Goal: Task Accomplishment & Management: Use online tool/utility

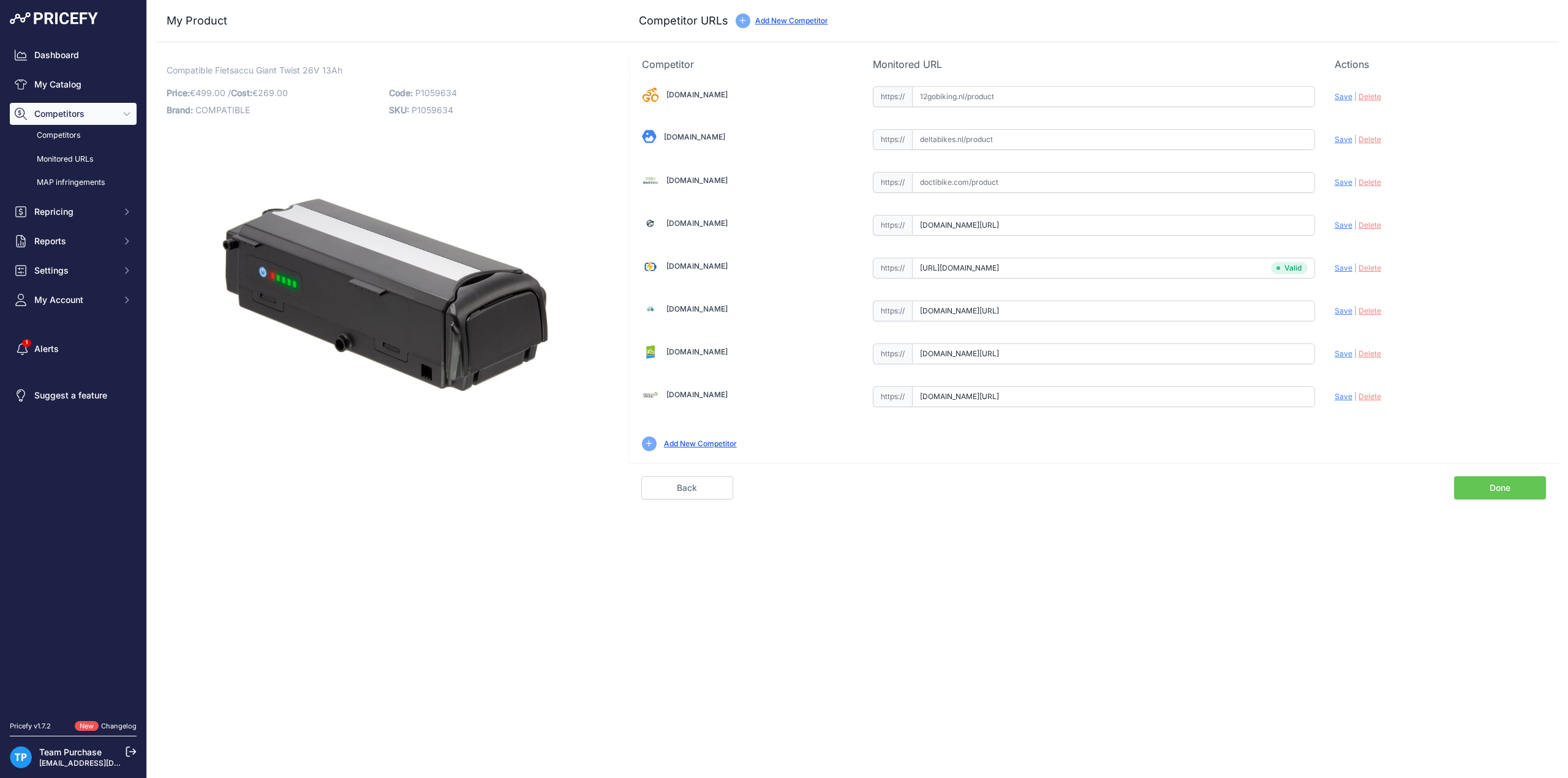
click at [1484, 477] on link "Done" at bounding box center [1500, 487] width 92 height 23
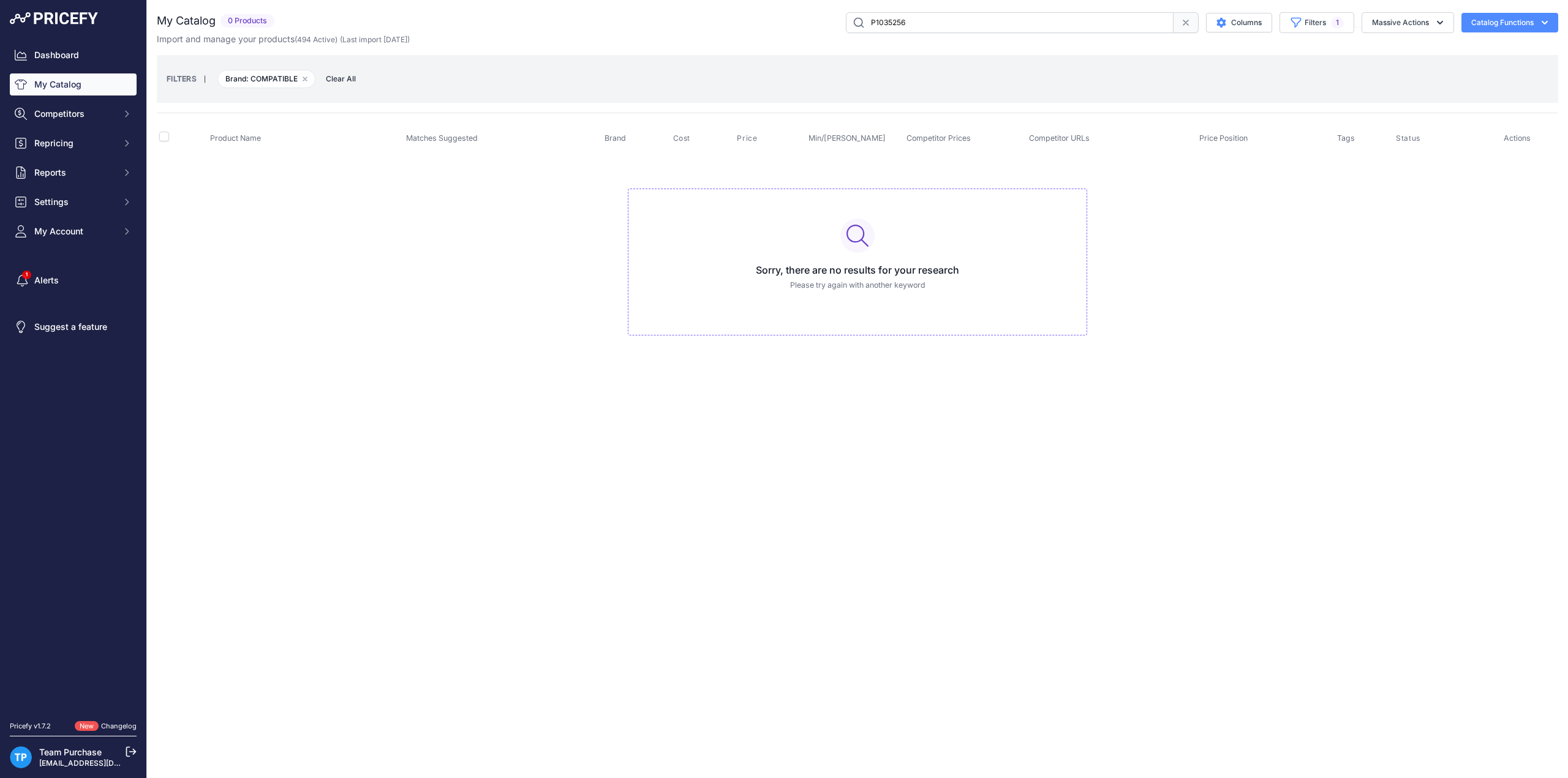
click at [1025, 21] on input "P1035256" at bounding box center [1010, 22] width 328 height 21
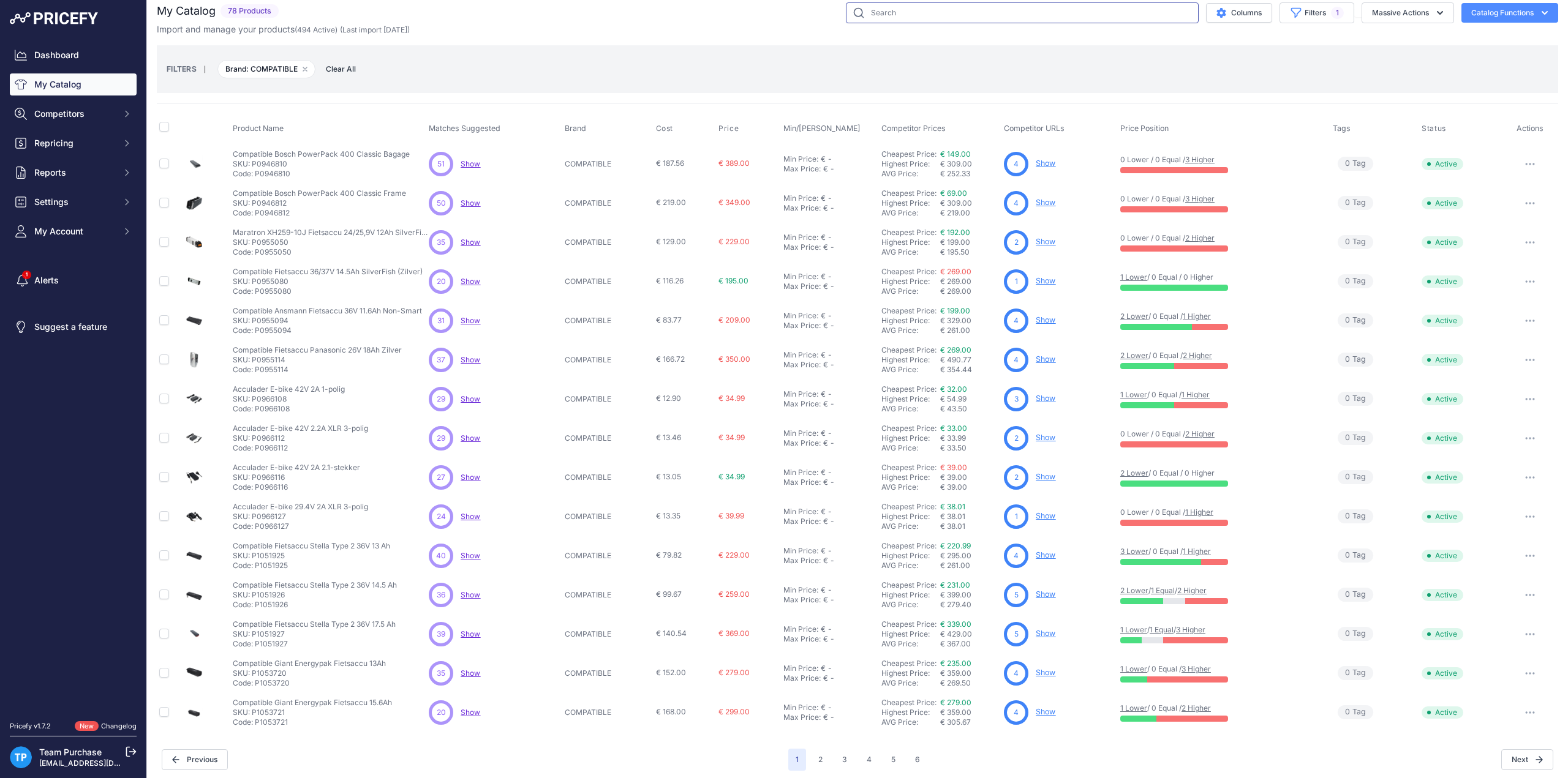
scroll to position [12, 0]
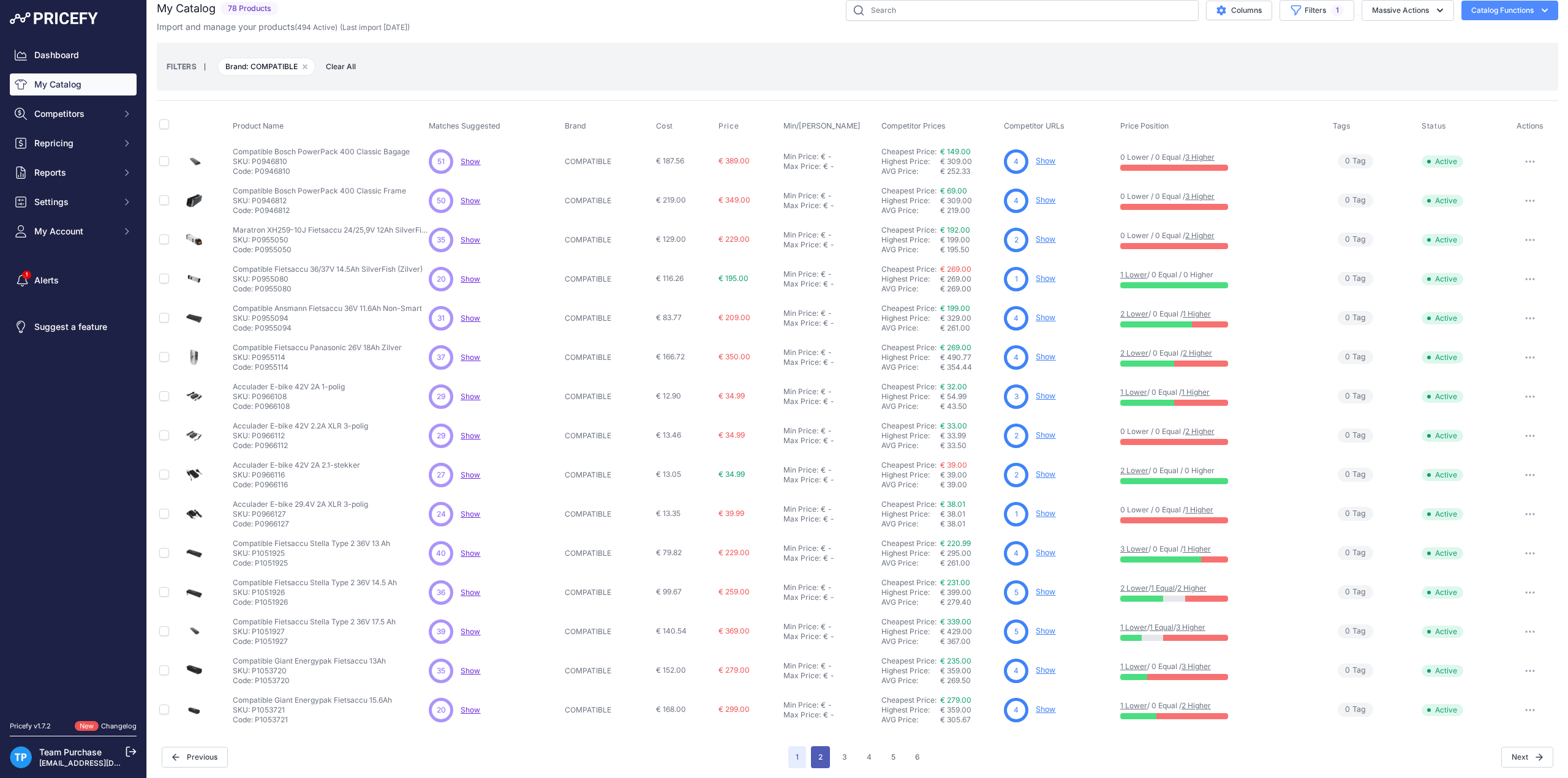
click at [816, 756] on button "2" at bounding box center [821, 757] width 19 height 22
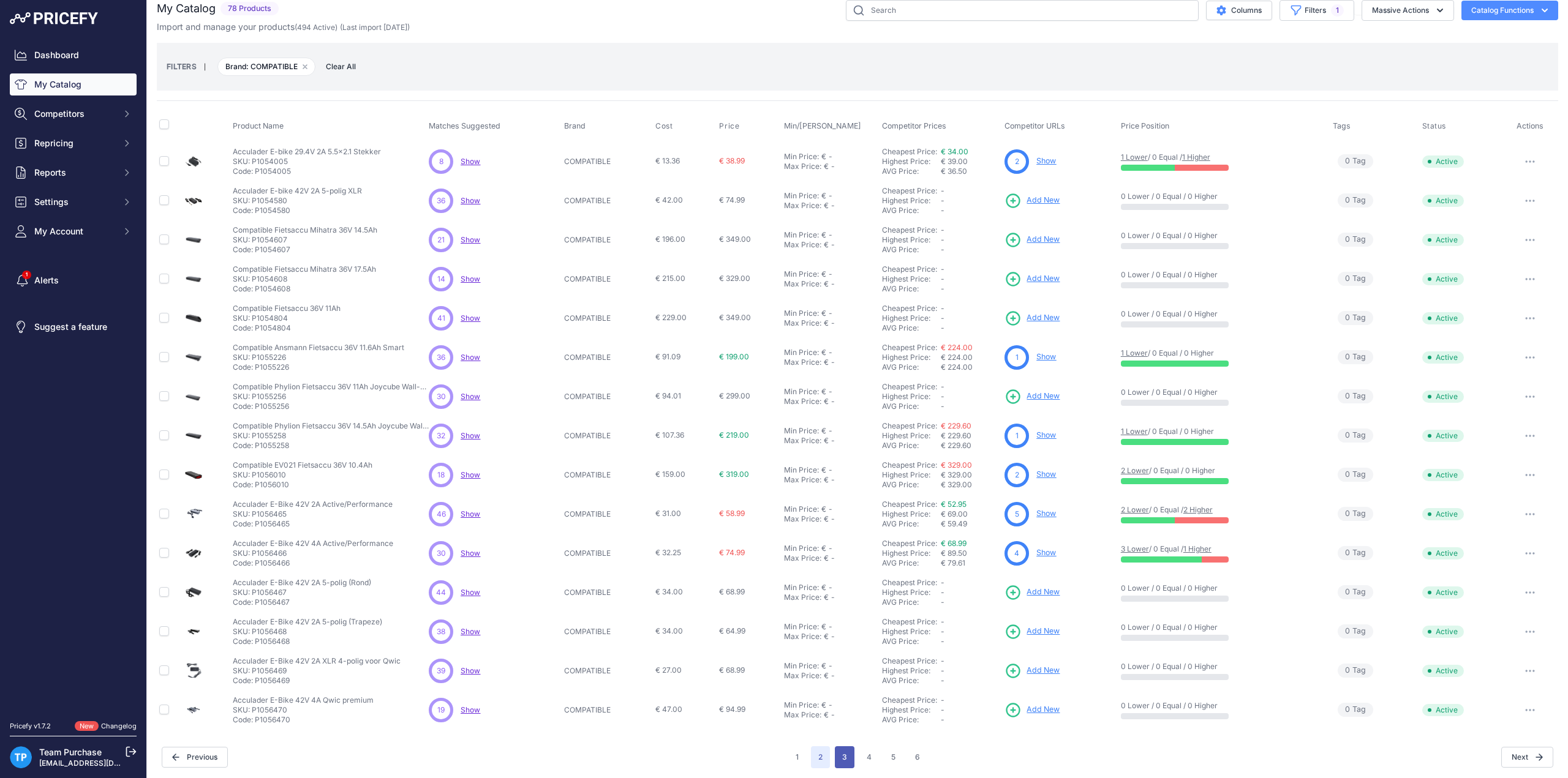
click at [838, 764] on button "3" at bounding box center [844, 757] width 20 height 22
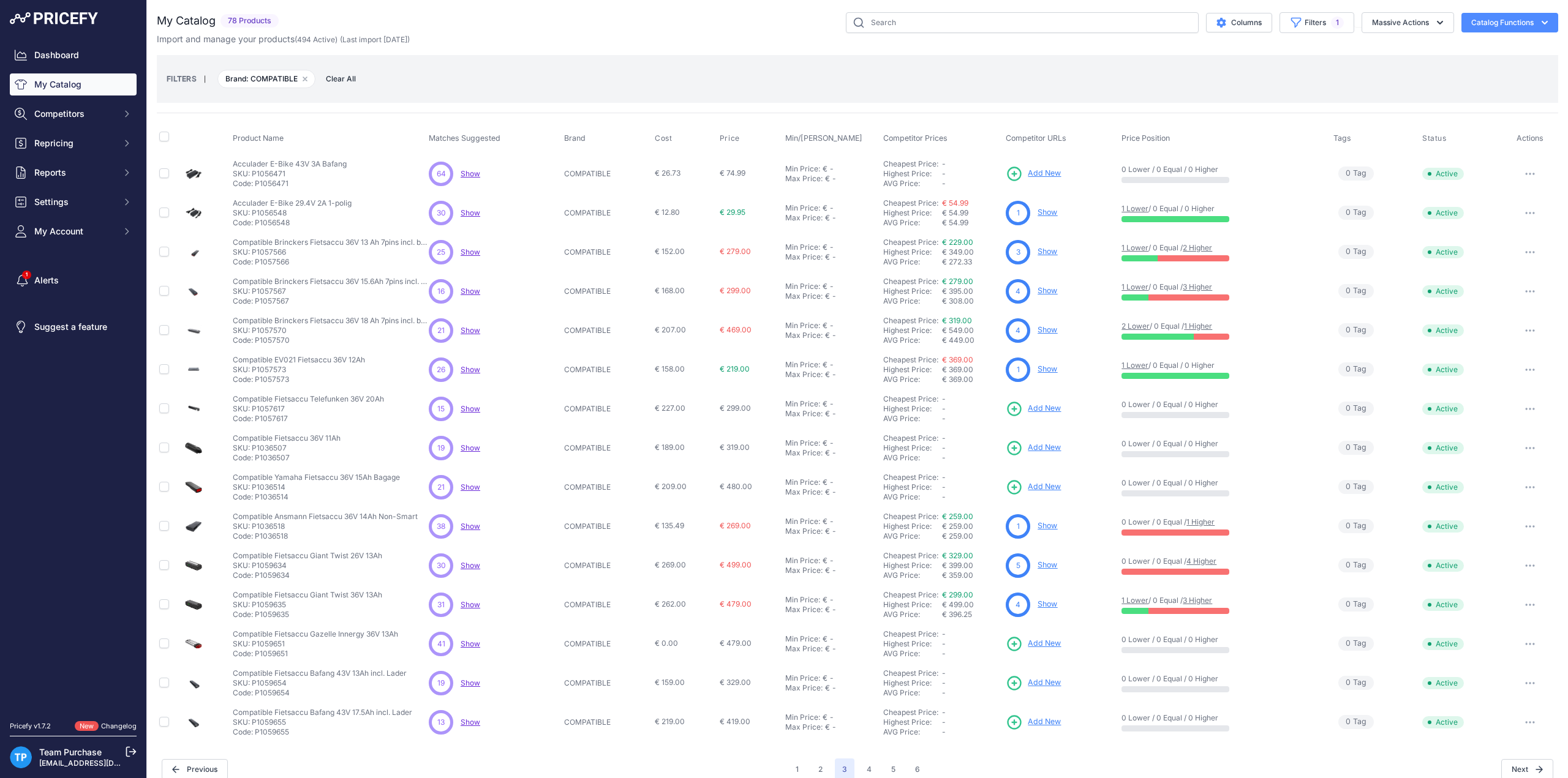
click at [1518, 642] on button "button" at bounding box center [1530, 645] width 25 height 17
click at [1489, 687] on button "Delete" at bounding box center [1516, 689] width 79 height 20
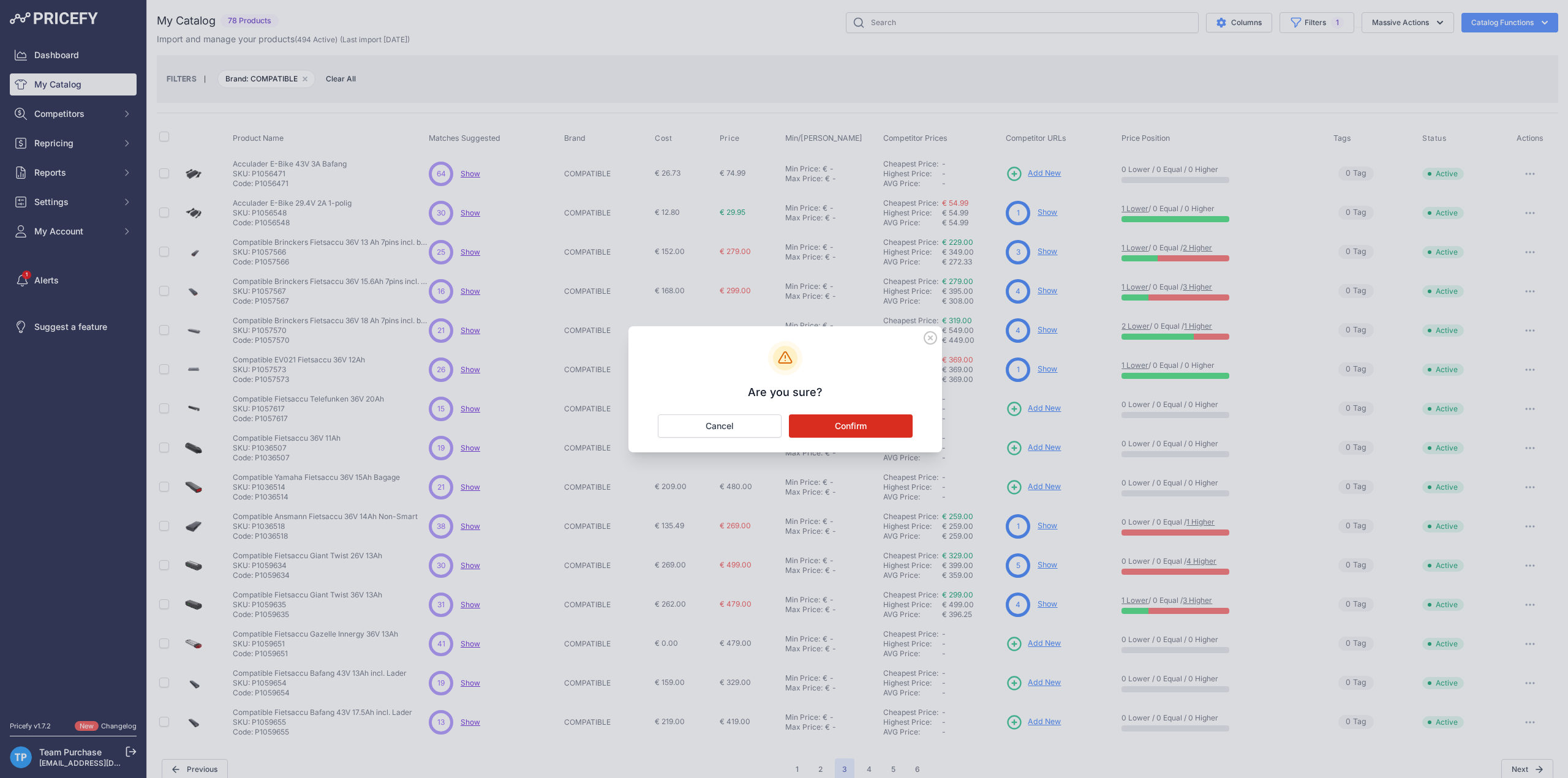
click at [861, 422] on button "Confirm" at bounding box center [851, 426] width 124 height 23
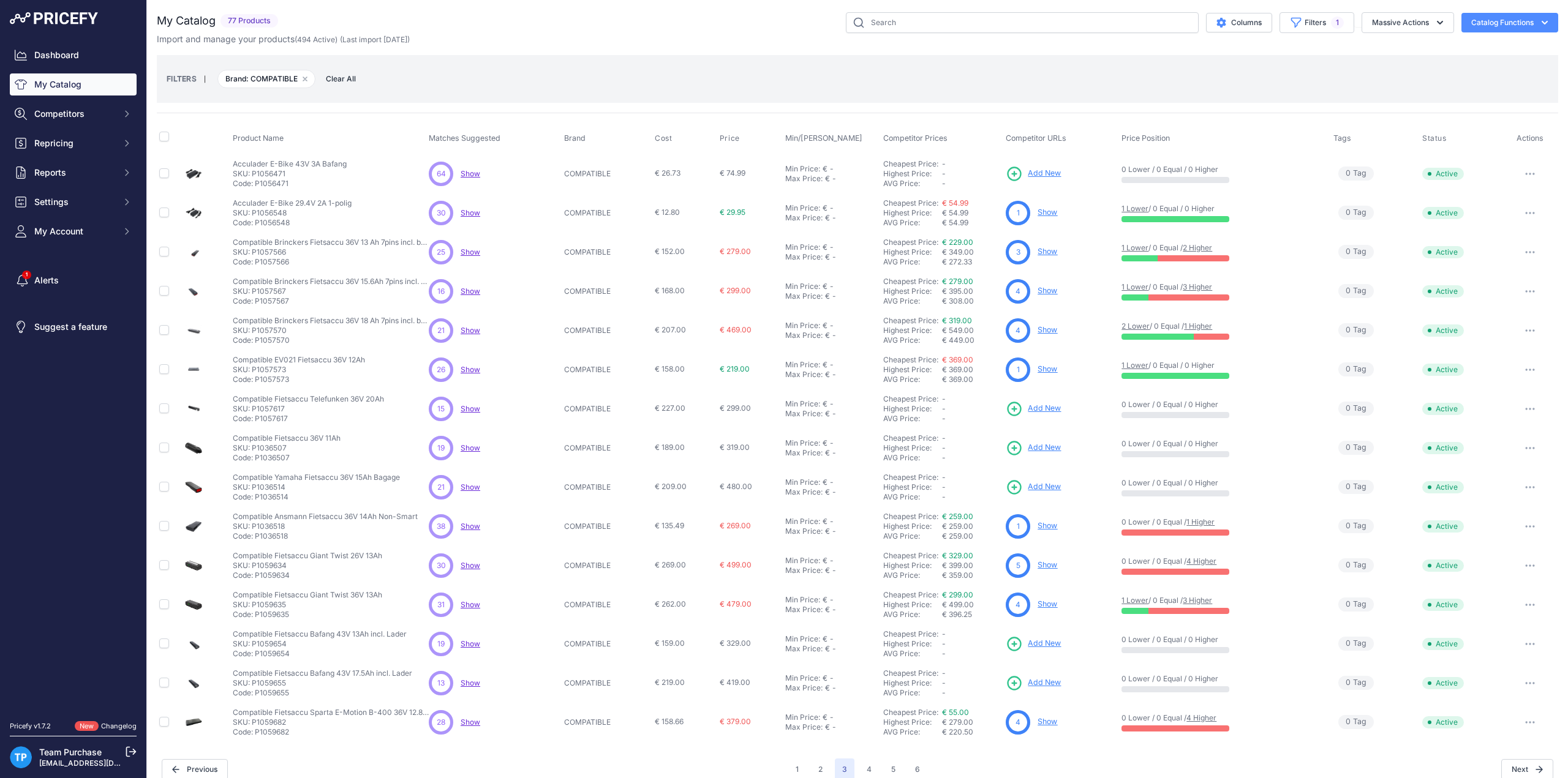
scroll to position [12, 0]
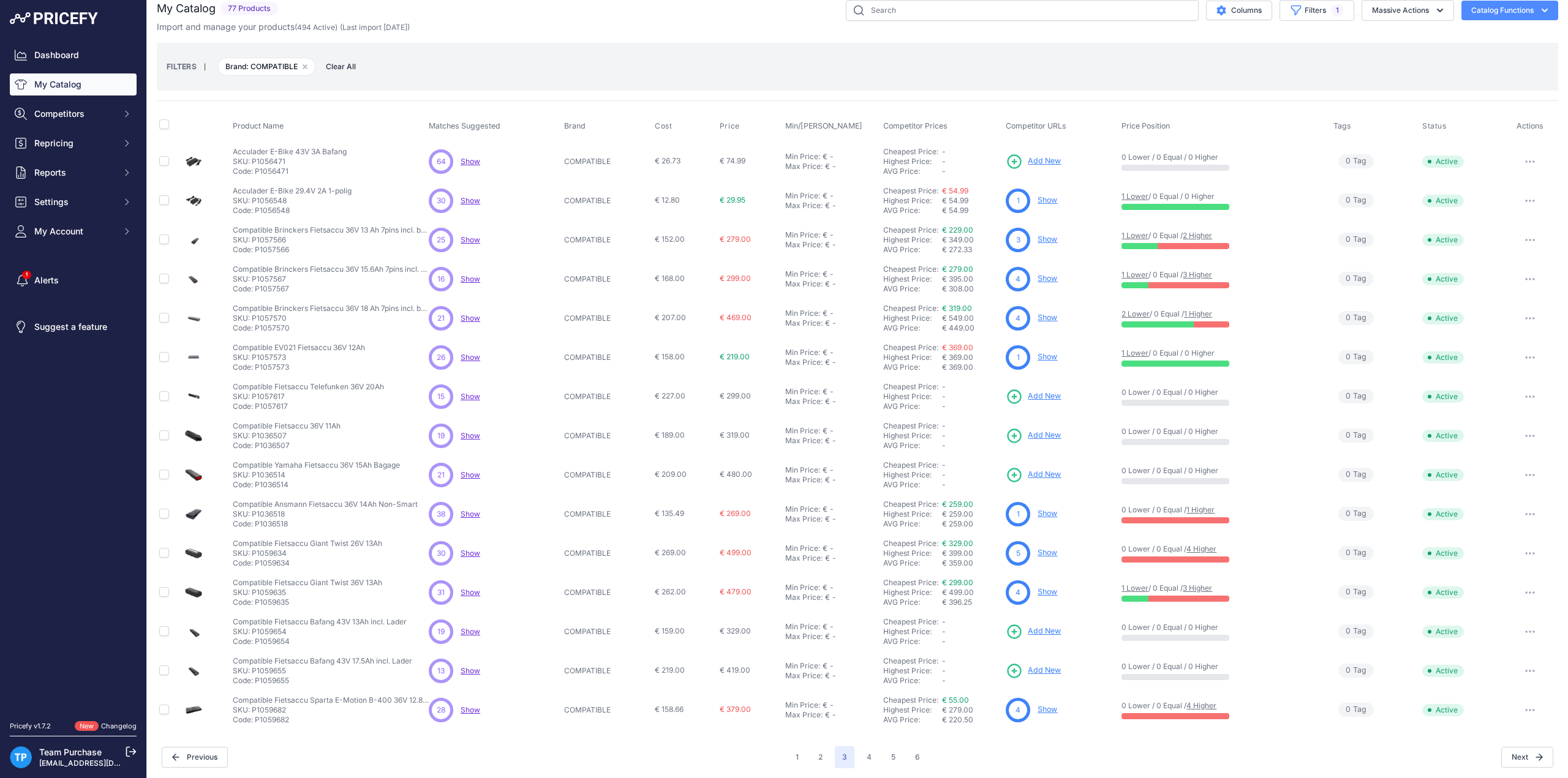
click at [1520, 632] on button "button" at bounding box center [1530, 632] width 25 height 17
click at [1502, 670] on button "Delete" at bounding box center [1516, 677] width 79 height 20
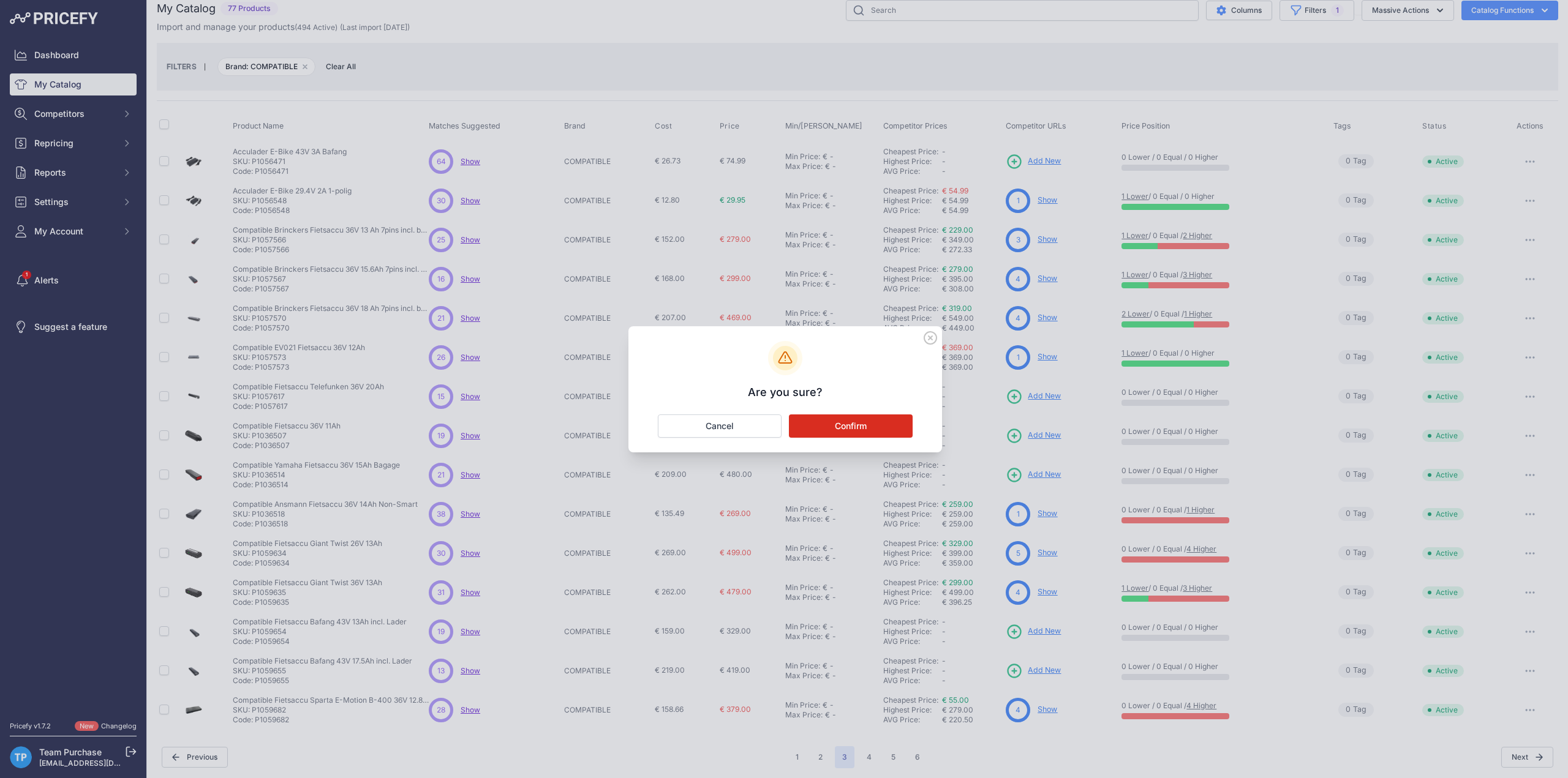
click at [854, 425] on button "Confirm" at bounding box center [851, 426] width 124 height 23
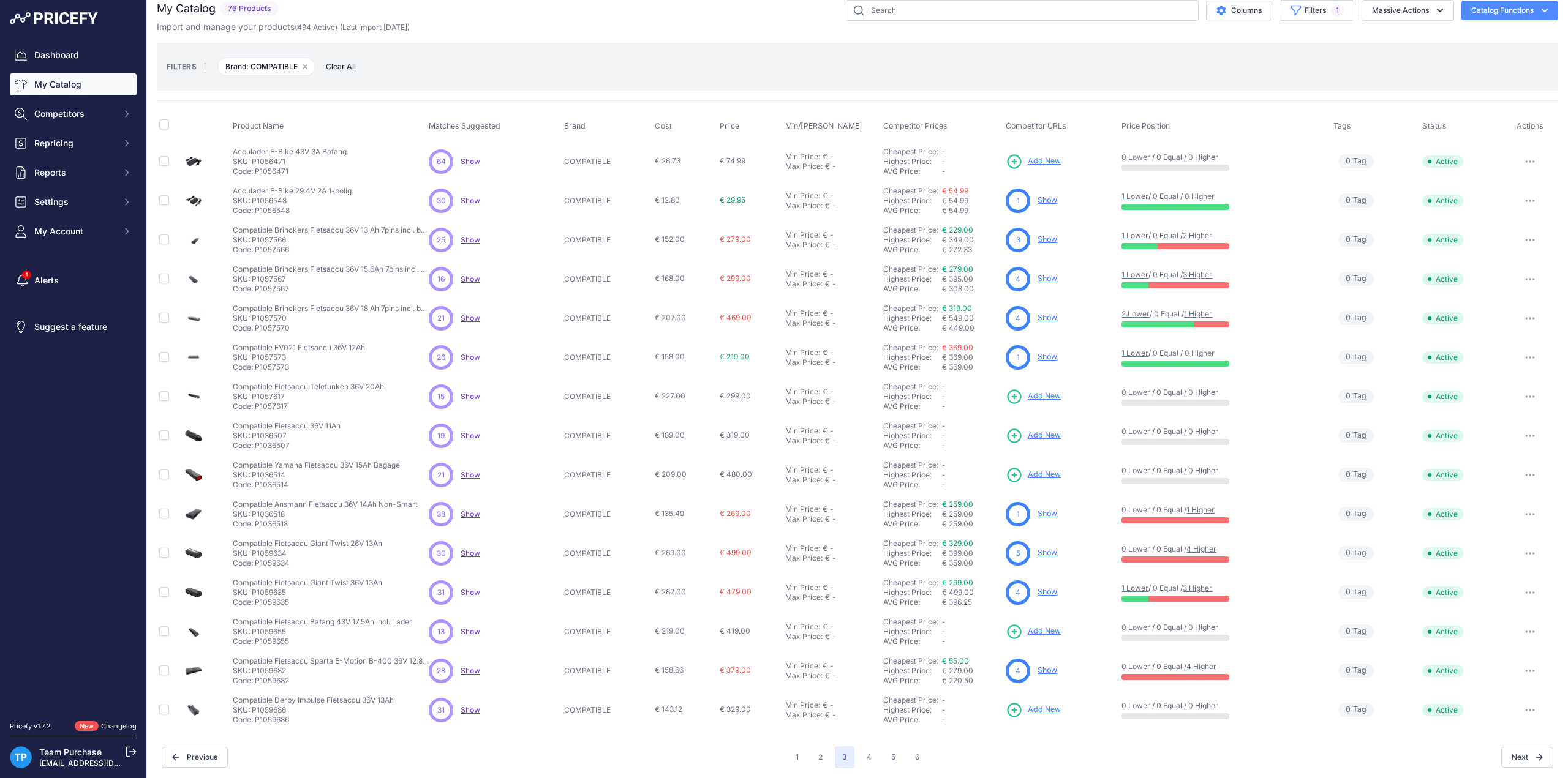
click at [1527, 629] on button "button" at bounding box center [1530, 632] width 25 height 17
click at [1506, 668] on button "Delete" at bounding box center [1516, 677] width 79 height 20
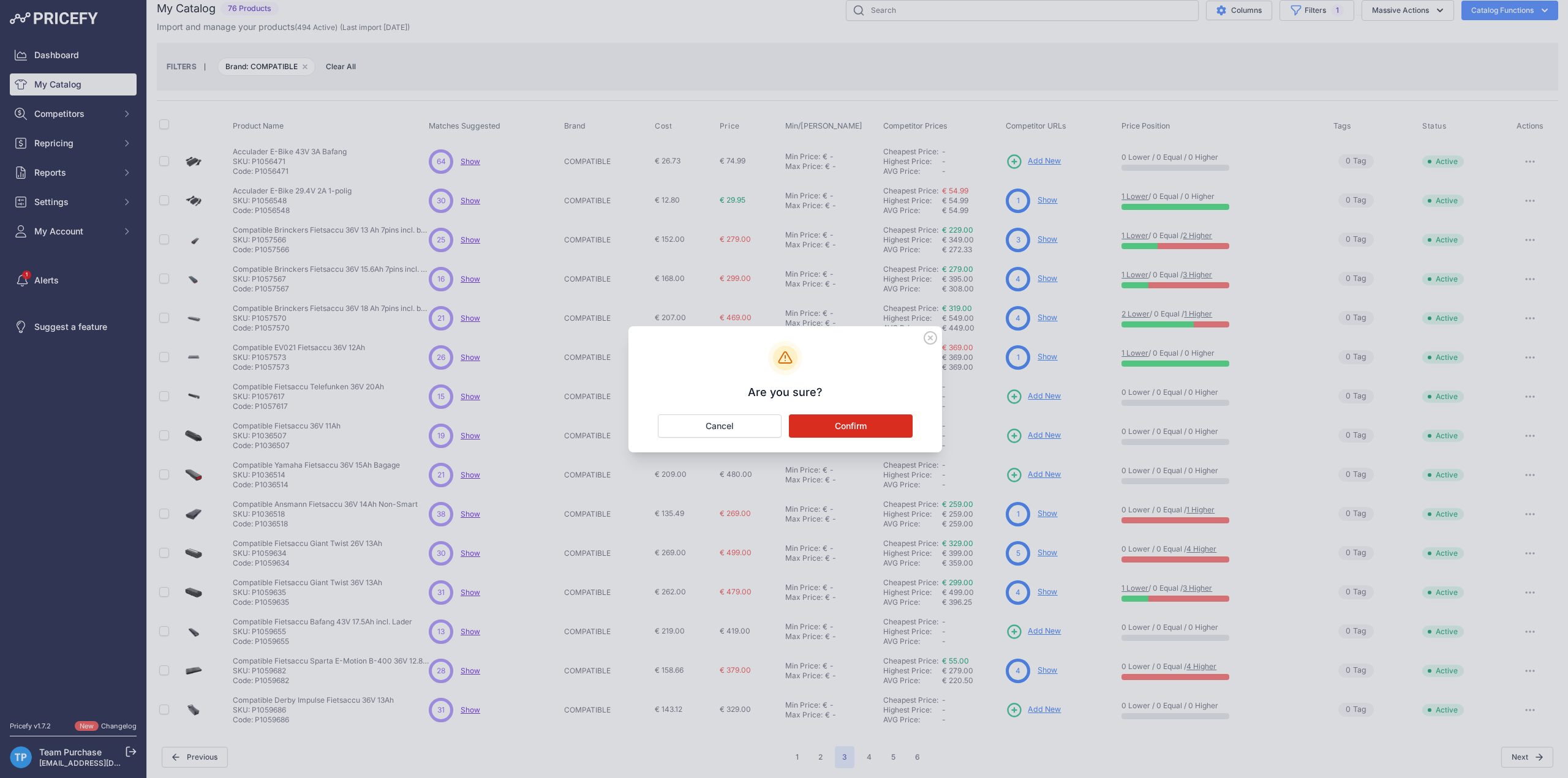
click at [869, 423] on button "Confirm" at bounding box center [851, 426] width 124 height 23
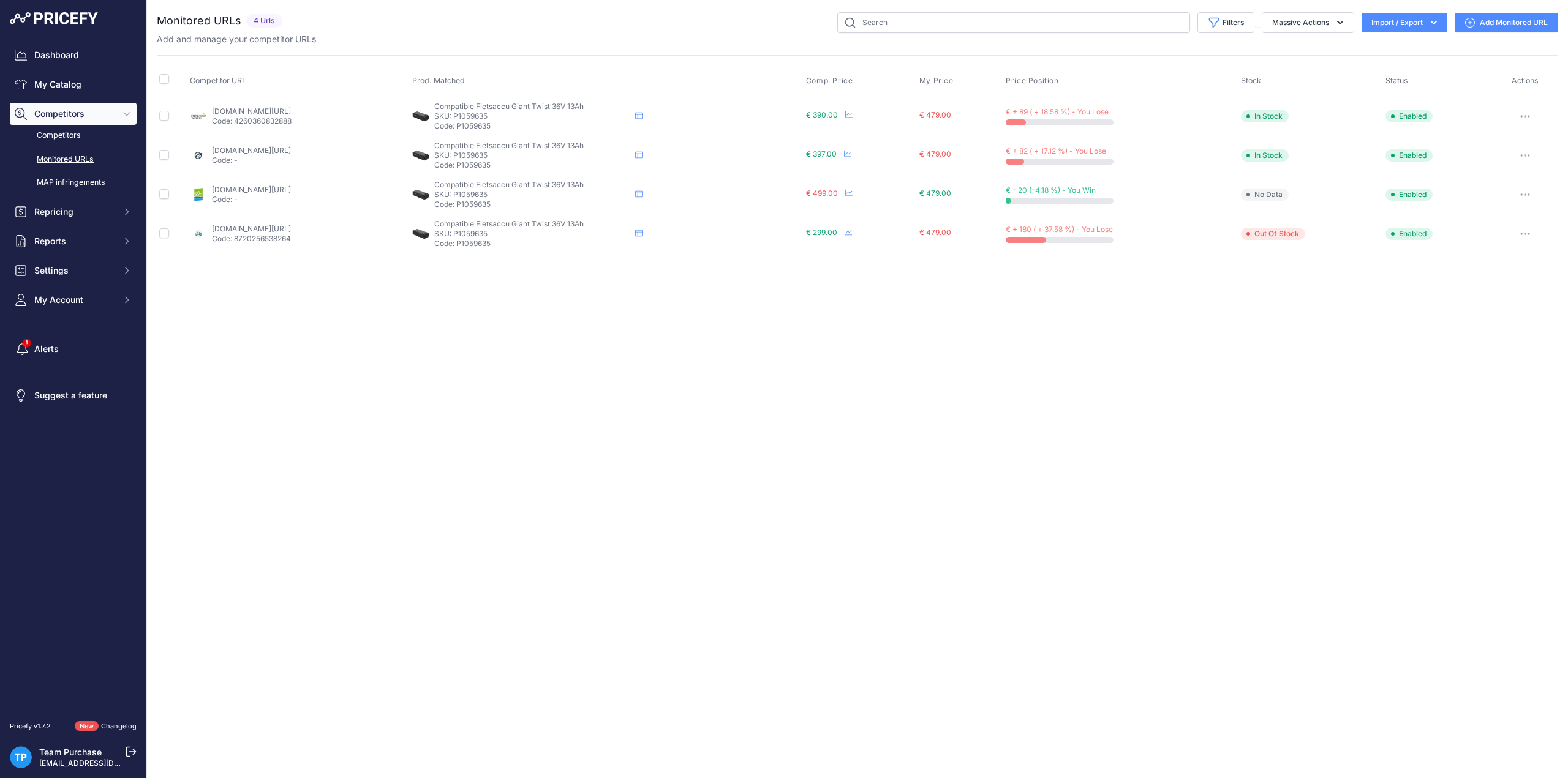
click at [1038, 397] on div "Close You are not connected to the internet." at bounding box center [857, 389] width 1421 height 778
click at [1488, 23] on link "Add Monitored URL" at bounding box center [1507, 22] width 103 height 20
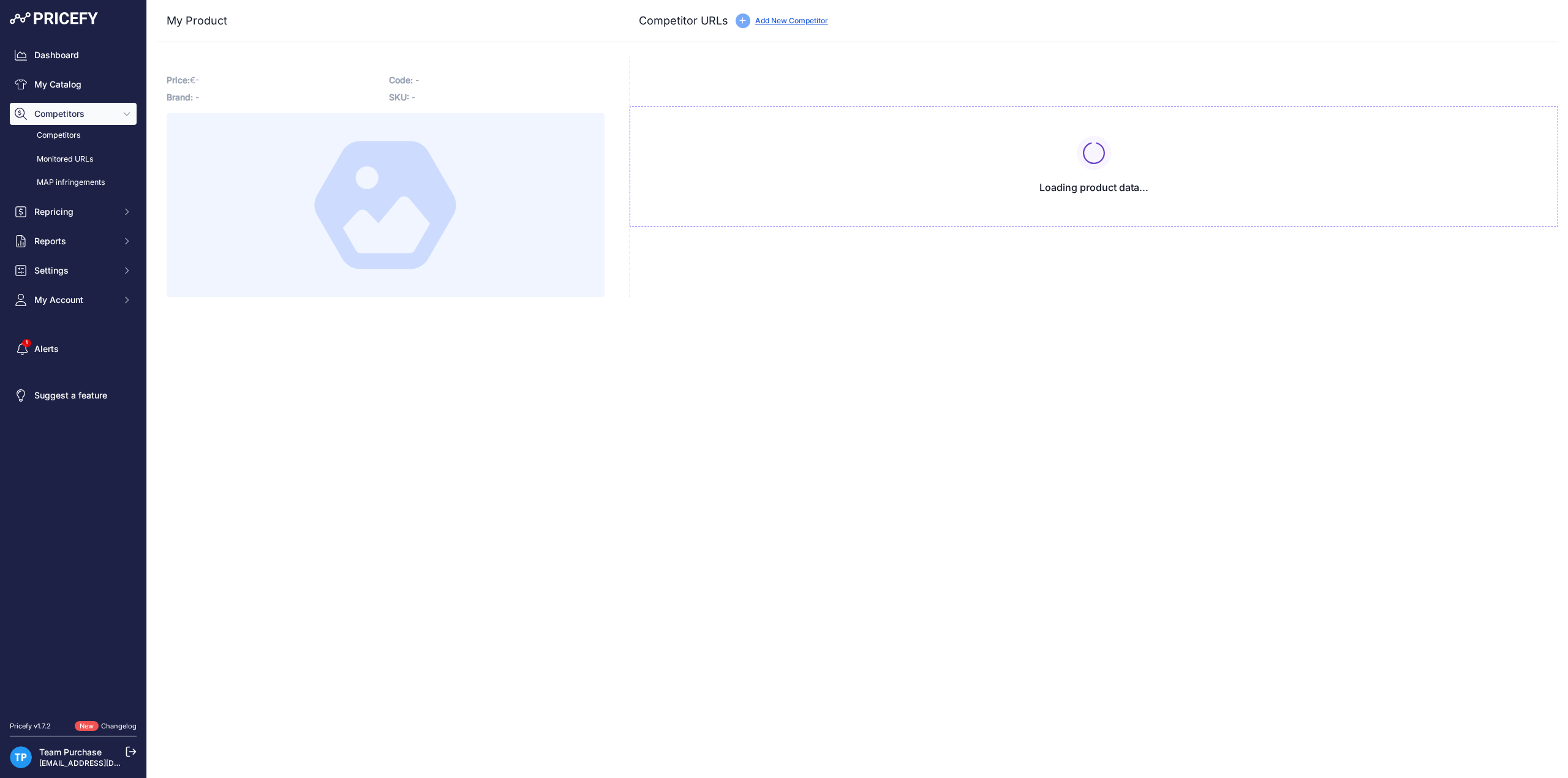
type input "[DOMAIN_NAME][URL]"
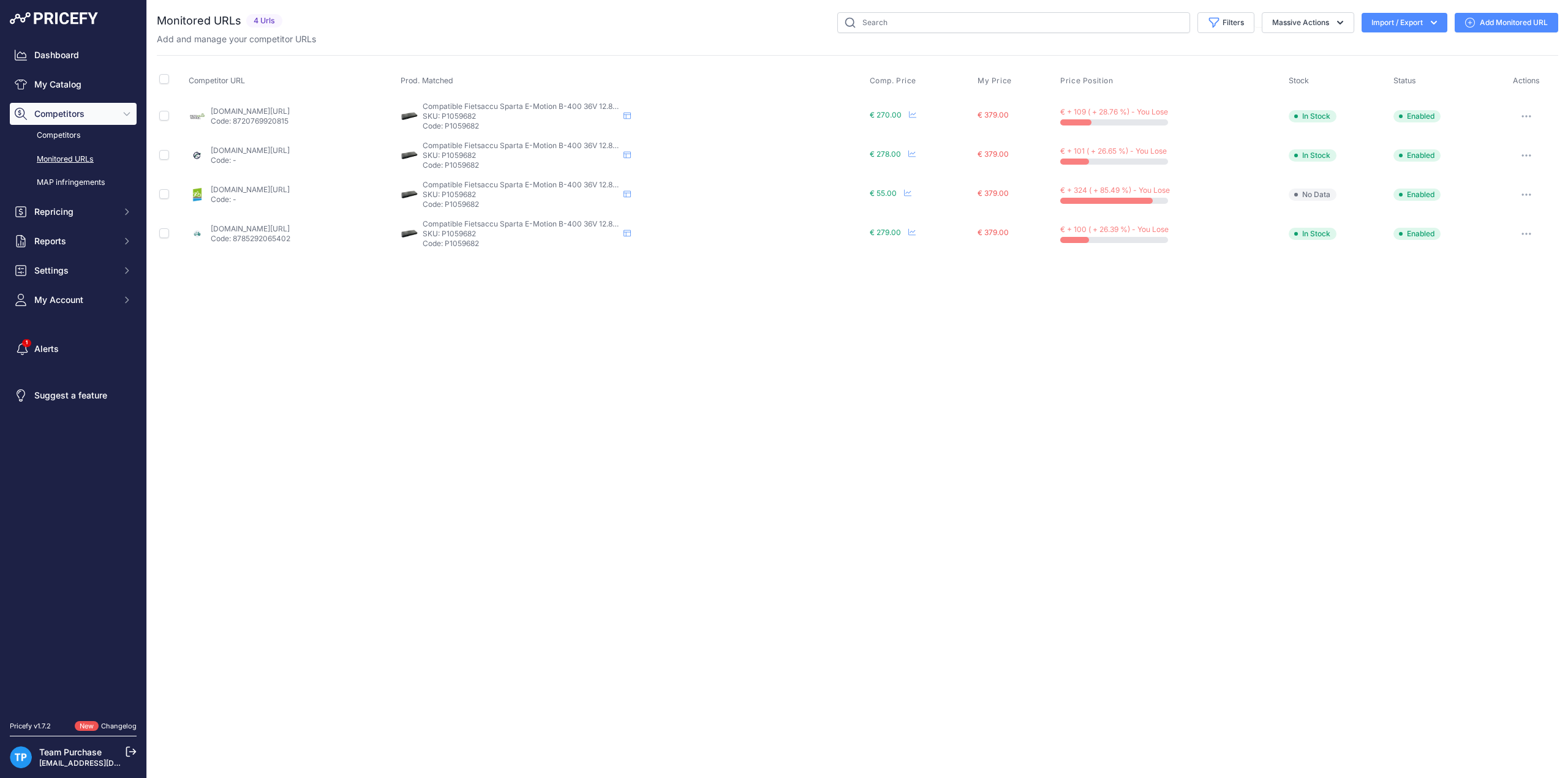
click at [1520, 29] on link "Add Monitored URL" at bounding box center [1507, 22] width 103 height 20
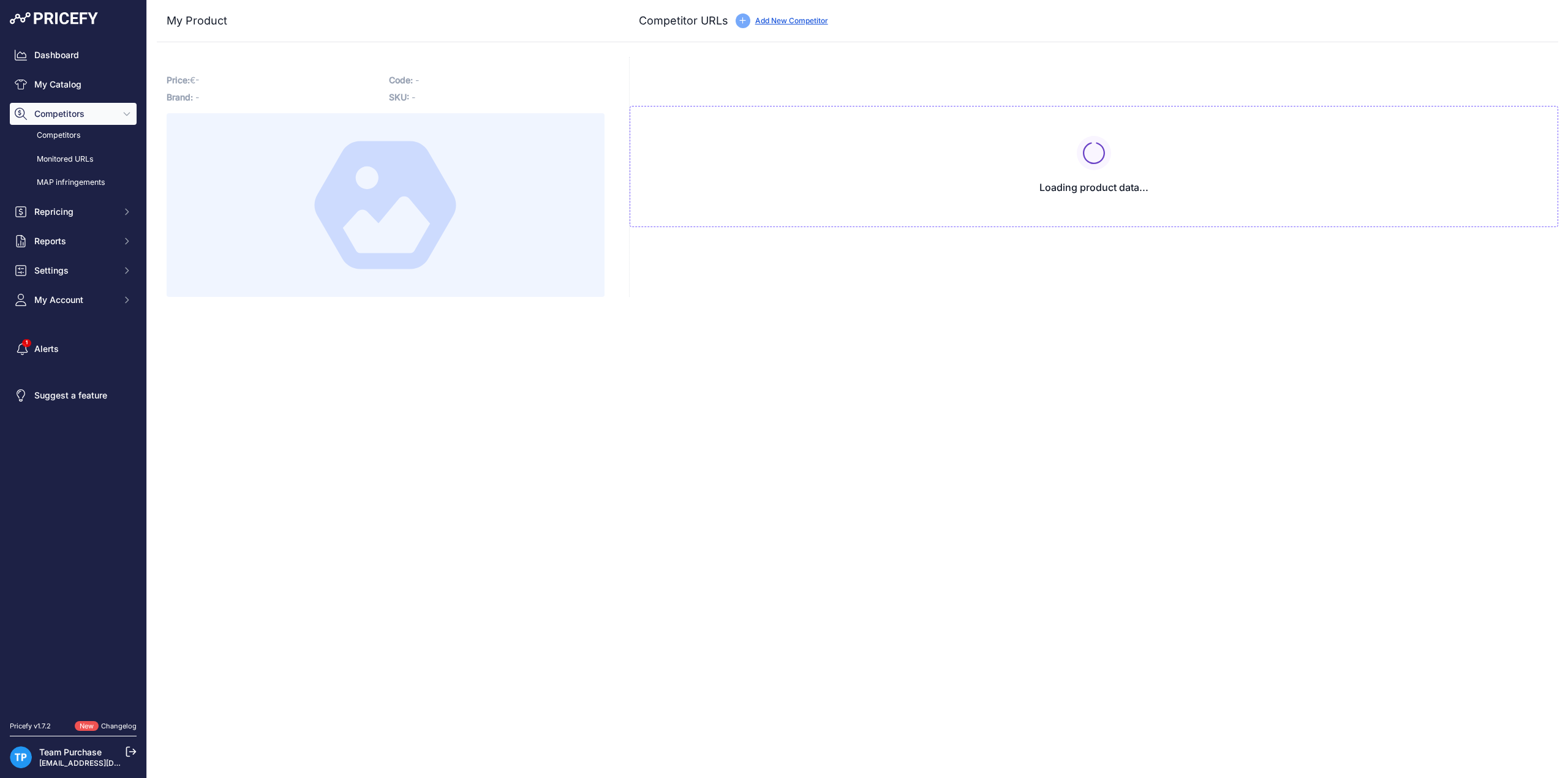
type input "[DOMAIN_NAME][URL]"
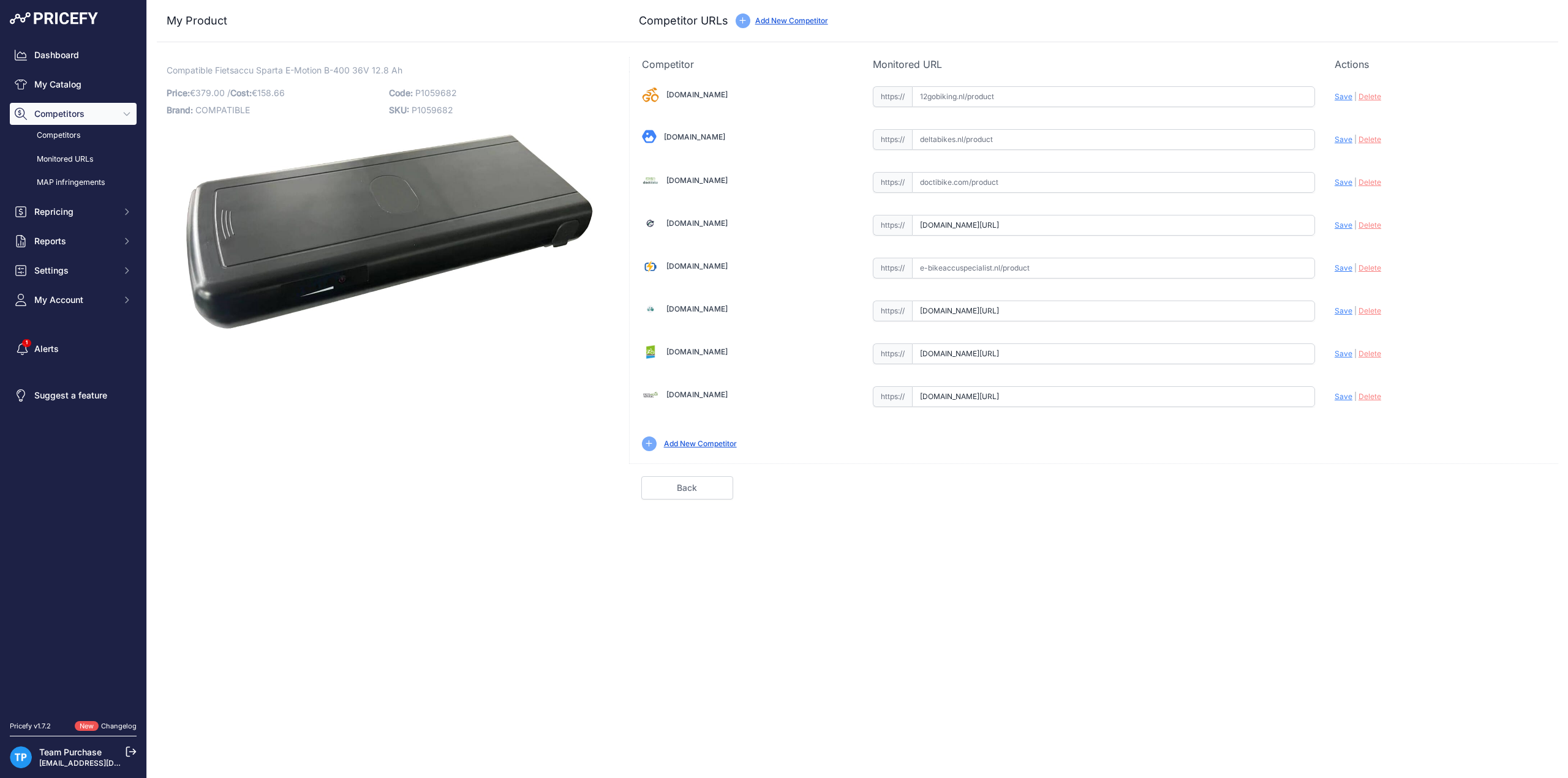
click at [998, 271] on input "text" at bounding box center [1113, 268] width 403 height 21
paste input "[URL][DOMAIN_NAME]"
click at [1340, 268] on span "Save" at bounding box center [1344, 268] width 17 height 10
type input "[URL][DOMAIN_NAME]"
click at [1482, 482] on link "Done" at bounding box center [1500, 487] width 92 height 23
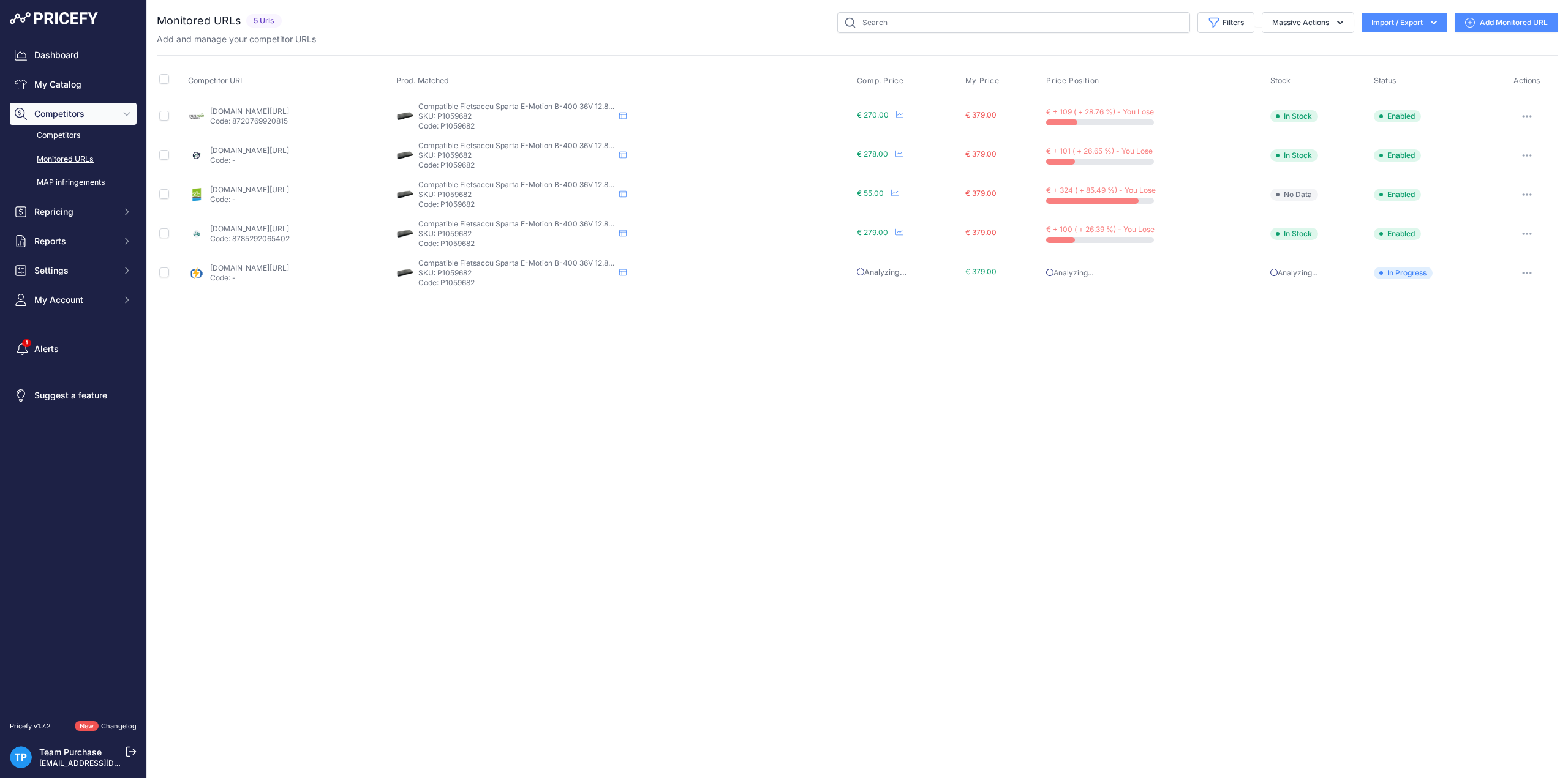
click at [289, 191] on link "[DOMAIN_NAME][URL]" at bounding box center [249, 190] width 79 height 10
click at [258, 186] on link "[DOMAIN_NAME][URL]" at bounding box center [249, 190] width 79 height 10
click at [1151, 444] on div "Close You are not connected to the internet." at bounding box center [857, 389] width 1421 height 778
click at [1535, 194] on button "button" at bounding box center [1527, 194] width 25 height 17
click at [1478, 275] on button "Fetch Updated Price" at bounding box center [1493, 279] width 125 height 20
